Goal: Navigation & Orientation: Understand site structure

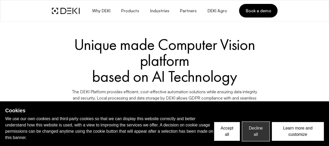
click at [254, 133] on button "Decline all" at bounding box center [256, 131] width 27 height 19
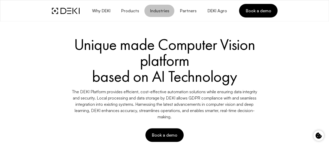
click at [160, 15] on button "Industries" at bounding box center [160, 11] width 30 height 12
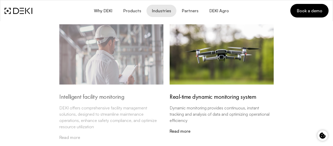
click at [71, 139] on link "Read more" at bounding box center [111, 137] width 104 height 5
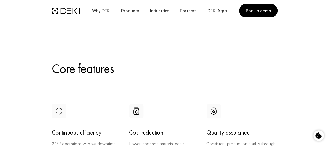
scroll to position [386, 0]
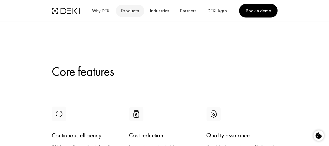
click at [139, 10] on span "Products" at bounding box center [130, 10] width 18 height 5
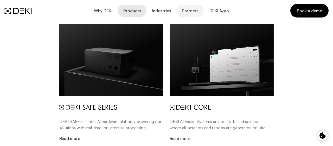
click at [186, 11] on span "Partners" at bounding box center [190, 10] width 17 height 5
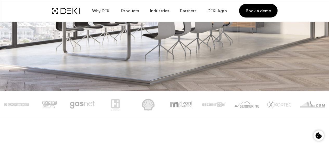
scroll to position [275, 0]
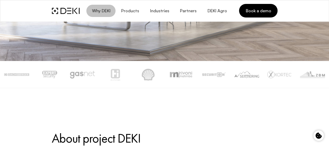
click at [99, 8] on button "Why DEKI" at bounding box center [100, 11] width 29 height 12
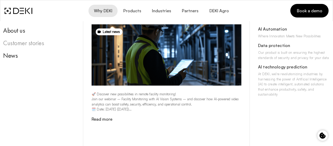
click at [15, 44] on div "Customer stories" at bounding box center [39, 43] width 72 height 8
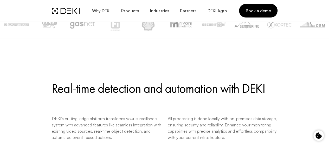
scroll to position [352, 0]
